Goal: Book appointment/travel/reservation

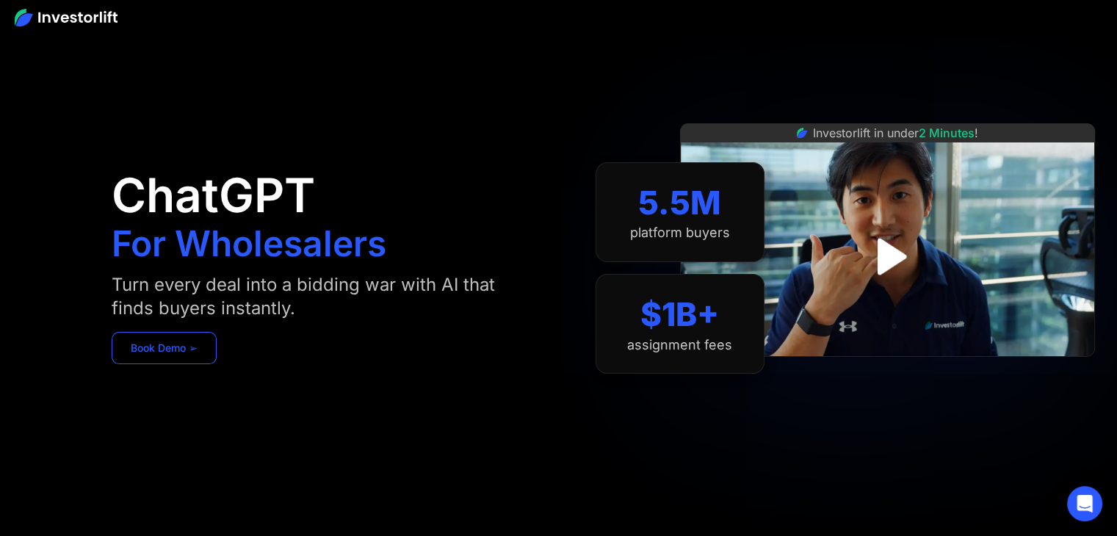
click at [176, 338] on link "Book Demo ➢" at bounding box center [164, 348] width 105 height 32
